Goal: Task Accomplishment & Management: Use online tool/utility

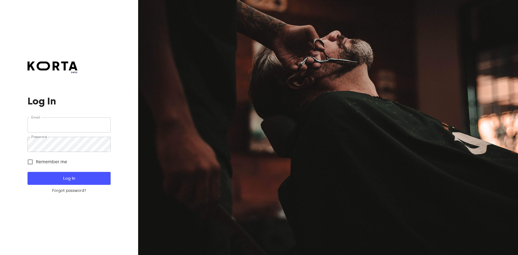
type input "[EMAIL_ADDRESS][DOMAIN_NAME]"
click at [88, 180] on span "Log In" at bounding box center [69, 178] width 66 height 7
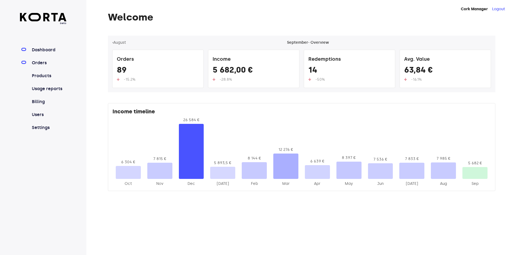
click at [40, 63] on link "Orders" at bounding box center [49, 63] width 36 height 6
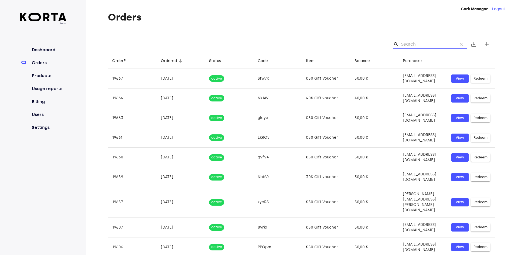
click at [414, 46] on input "Search" at bounding box center [427, 44] width 52 height 9
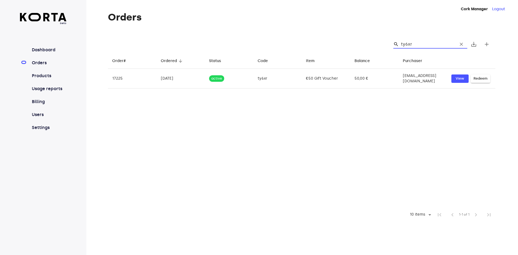
drag, startPoint x: 420, startPoint y: 46, endPoint x: 364, endPoint y: 33, distance: 58.0
click at [364, 33] on div "Orders search ty6xr clear save_alt add Order# arrow_downward Ordered arrow_down…" at bounding box center [293, 117] width 414 height 210
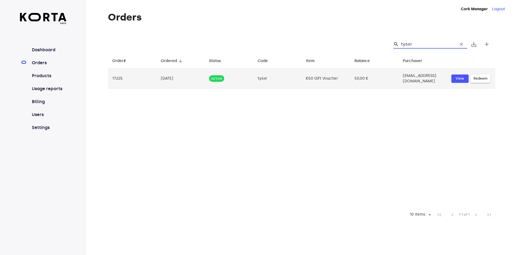
type input "ty6xr"
click at [484, 78] on span "Redeem" at bounding box center [480, 79] width 14 height 6
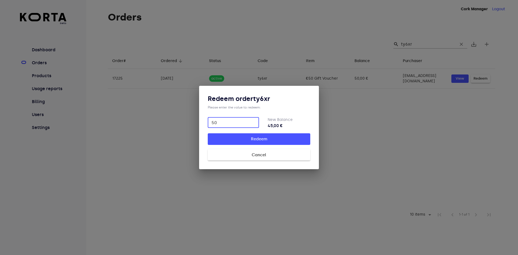
type input "50"
click at [208, 133] on button "Redeem" at bounding box center [259, 138] width 103 height 11
